Goal: Transaction & Acquisition: Purchase product/service

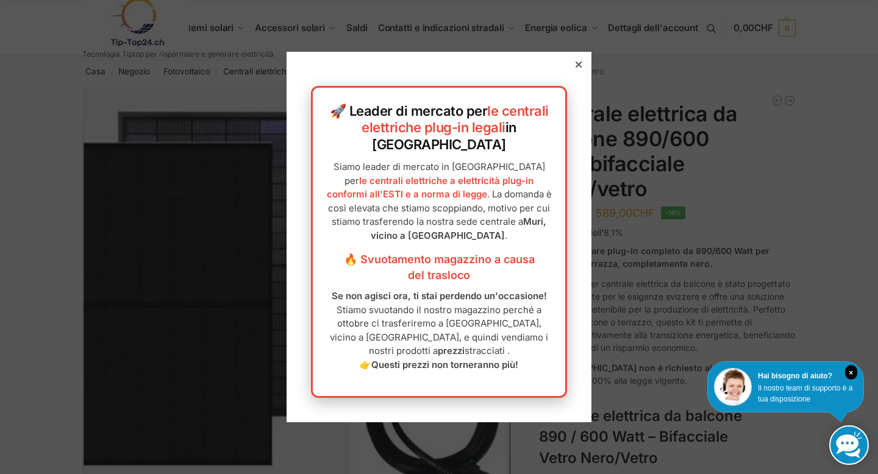
click at [582, 70] on div at bounding box center [578, 64] width 11 height 11
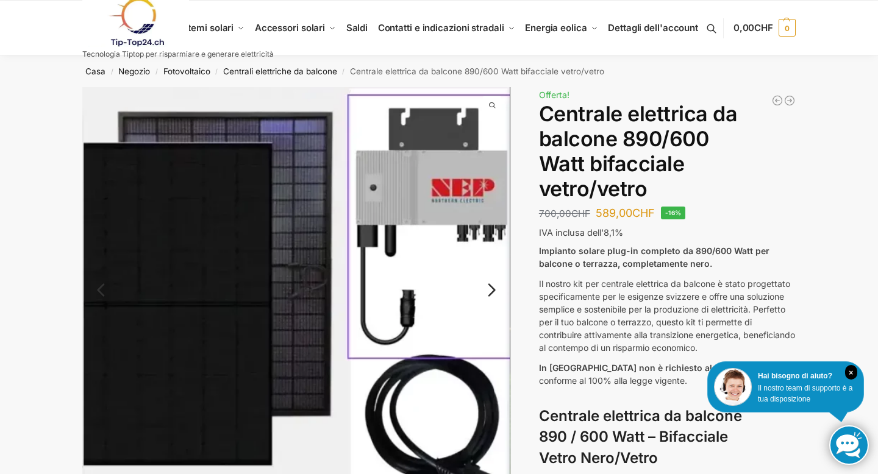
click at [491, 290] on link "Prossimo" at bounding box center [479, 296] width 62 height 12
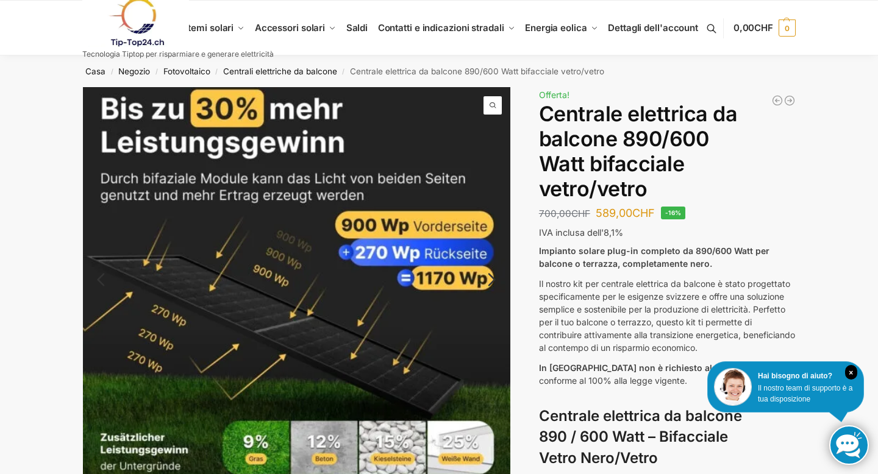
click at [491, 283] on link "Prossimo" at bounding box center [479, 286] width 62 height 12
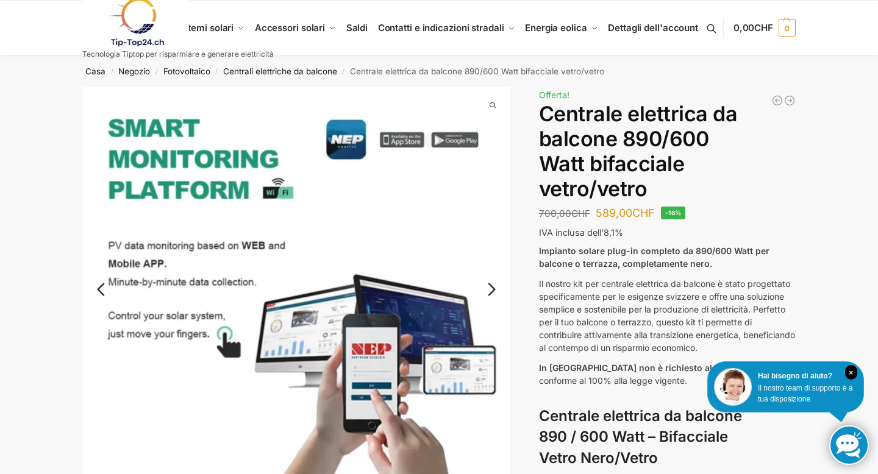
click at [491, 290] on link "Prossimo" at bounding box center [479, 296] width 62 height 12
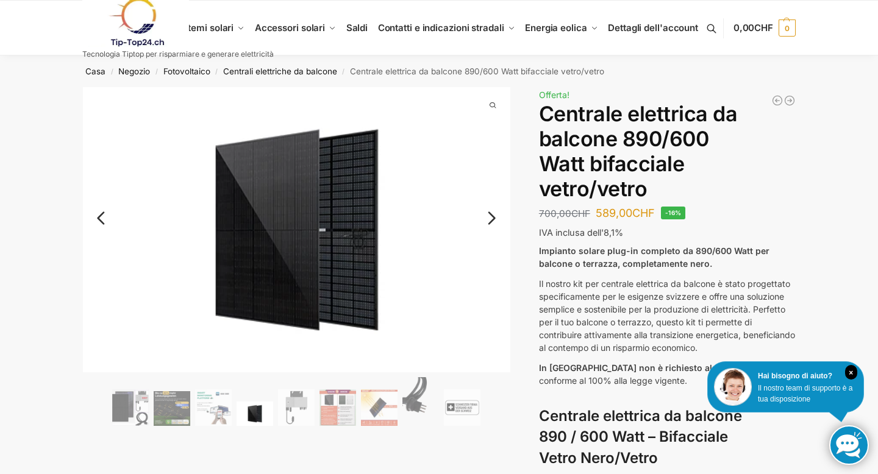
click at [490, 220] on link "Prossimo" at bounding box center [479, 224] width 62 height 12
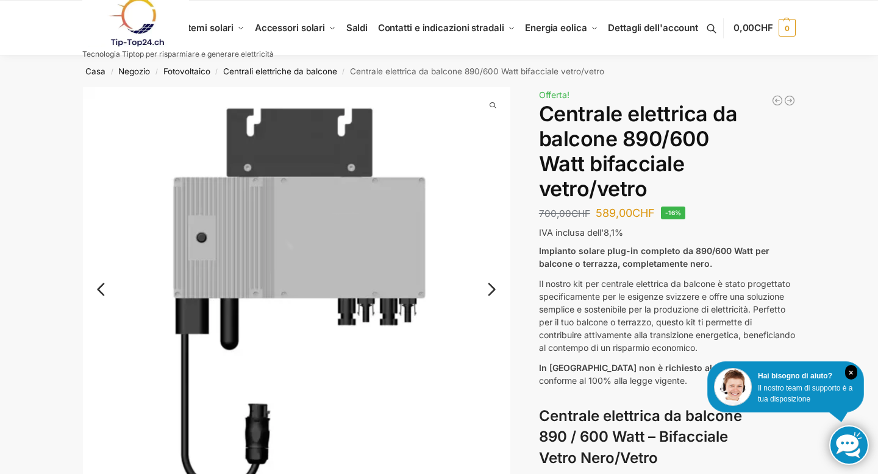
click at [490, 290] on link "Prossimo" at bounding box center [479, 296] width 62 height 12
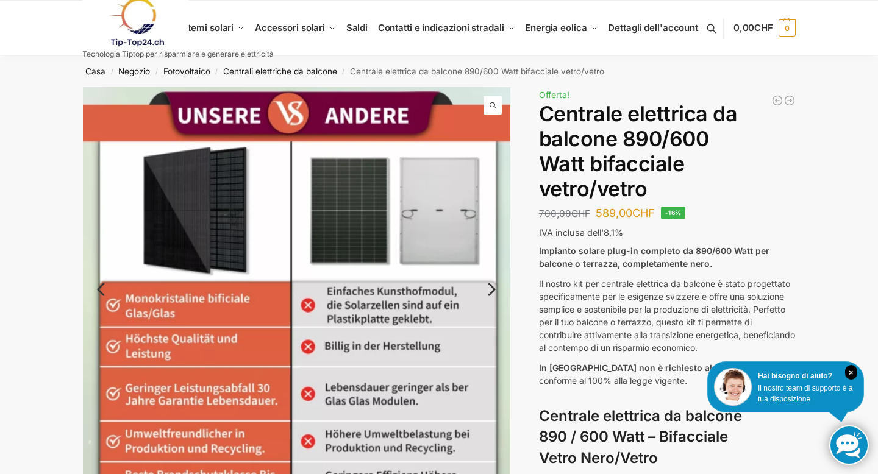
click at [490, 290] on link "Prossimo" at bounding box center [479, 296] width 62 height 12
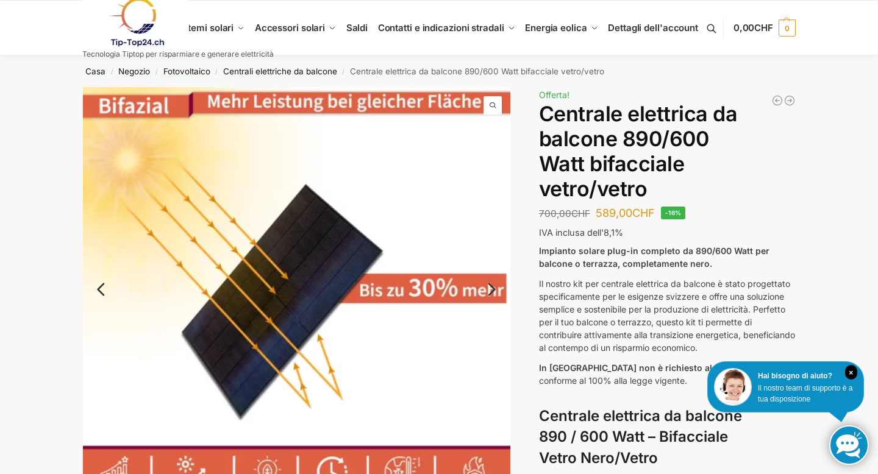
click at [490, 290] on link "Prossimo" at bounding box center [479, 296] width 62 height 12
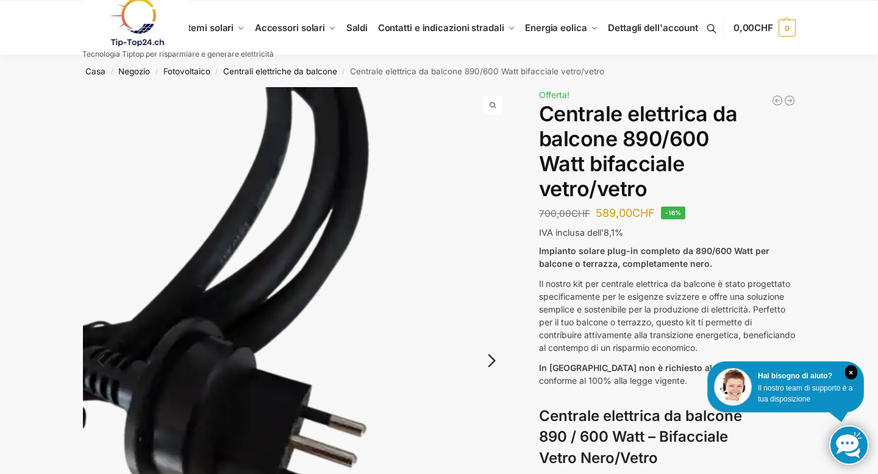
click at [490, 287] on img at bounding box center [297, 372] width 428 height 570
click at [486, 361] on link "Prossimo" at bounding box center [479, 367] width 62 height 12
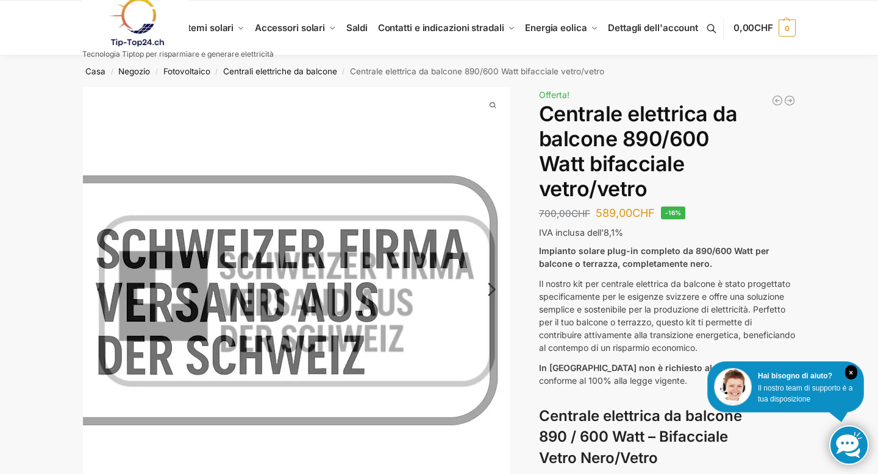
click at [485, 290] on link "Prossimo" at bounding box center [479, 296] width 62 height 12
